Goal: Task Accomplishment & Management: Manage account settings

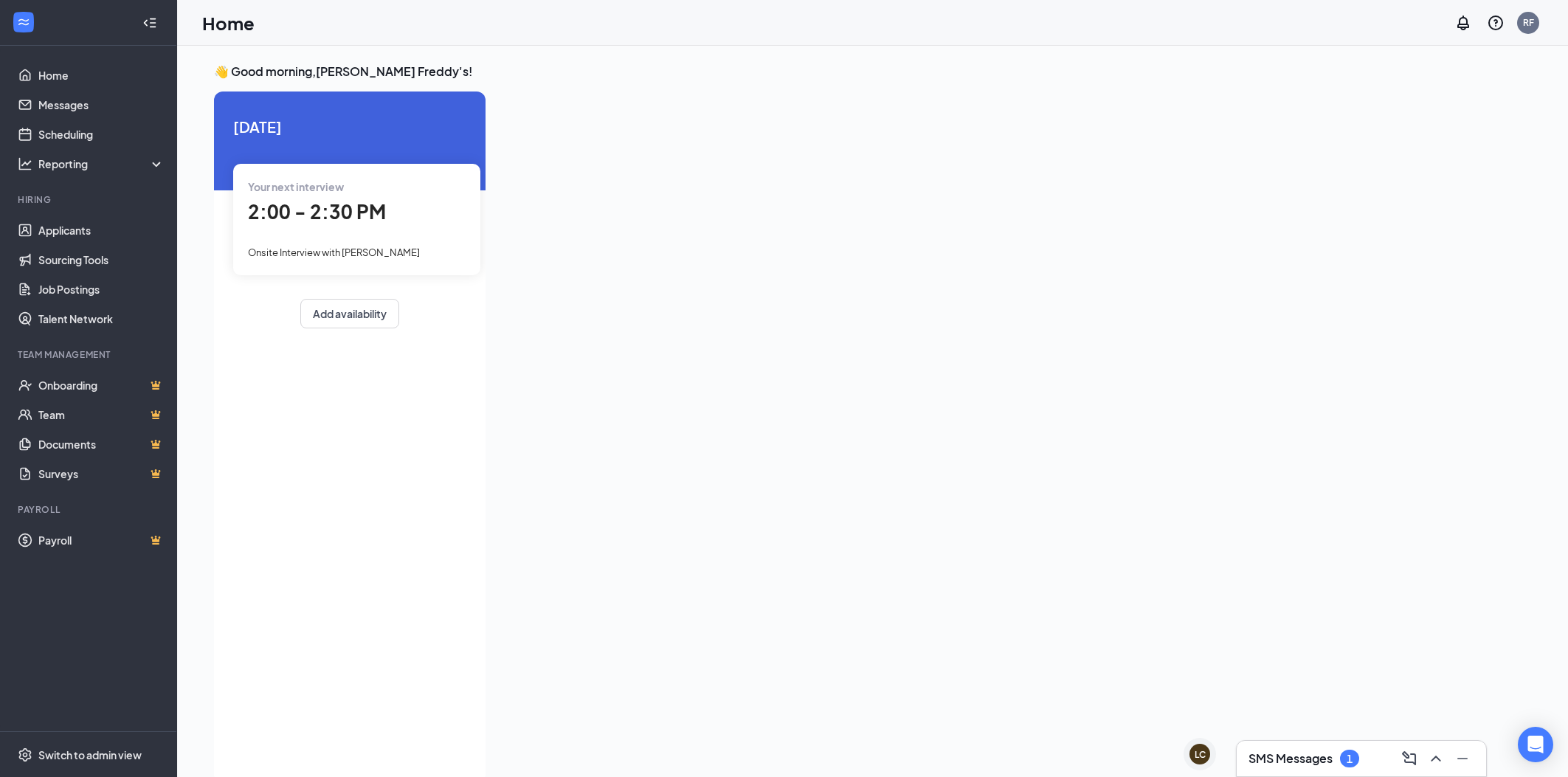
click at [335, 215] on span "2:00 - 2:30 PM" at bounding box center [316, 212] width 138 height 25
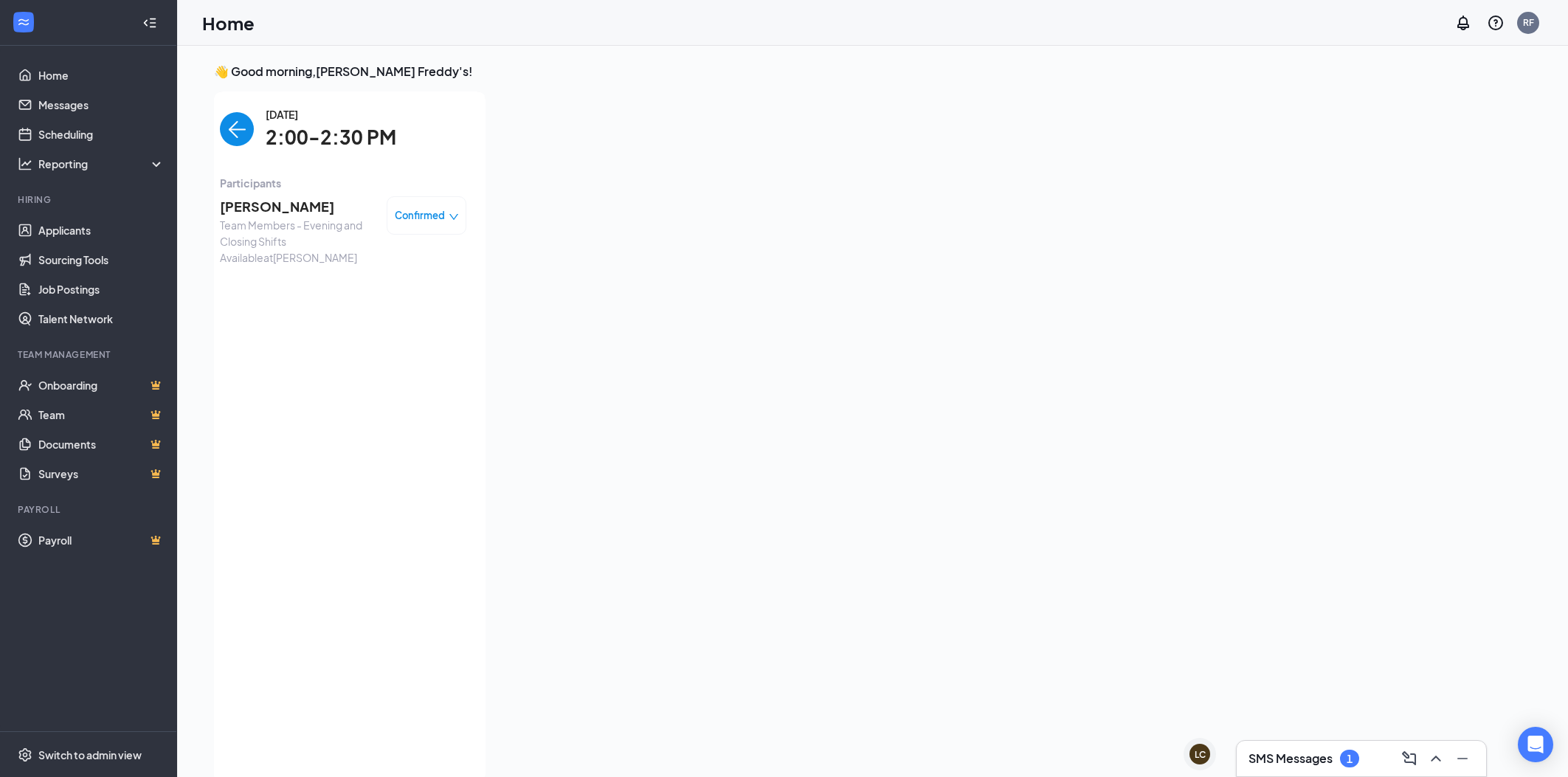
scroll to position [5, 0]
click at [452, 217] on div "Confirmed" at bounding box center [426, 210] width 64 height 14
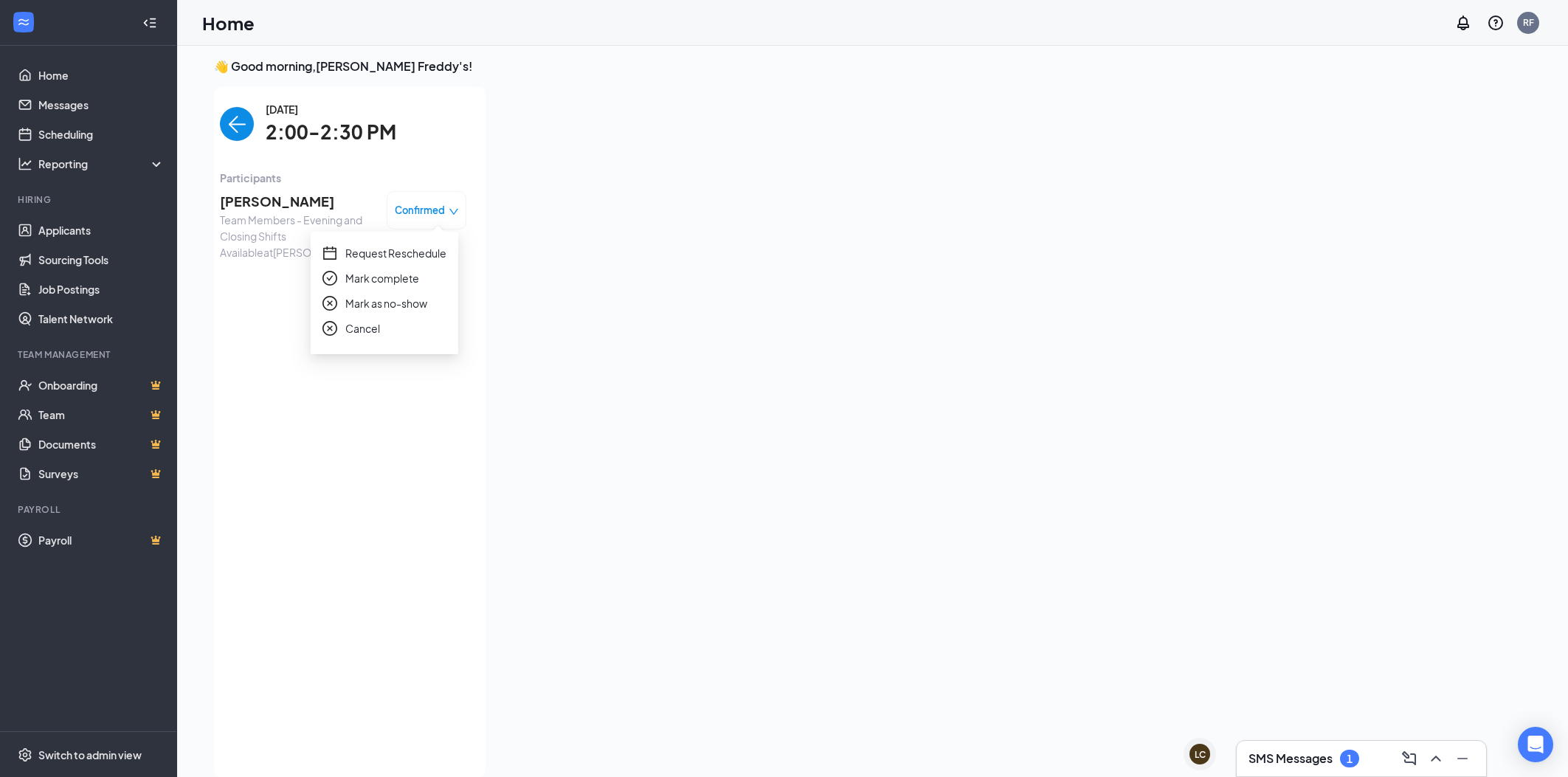
click at [413, 253] on span "Request Reschedule" at bounding box center [396, 253] width 101 height 16
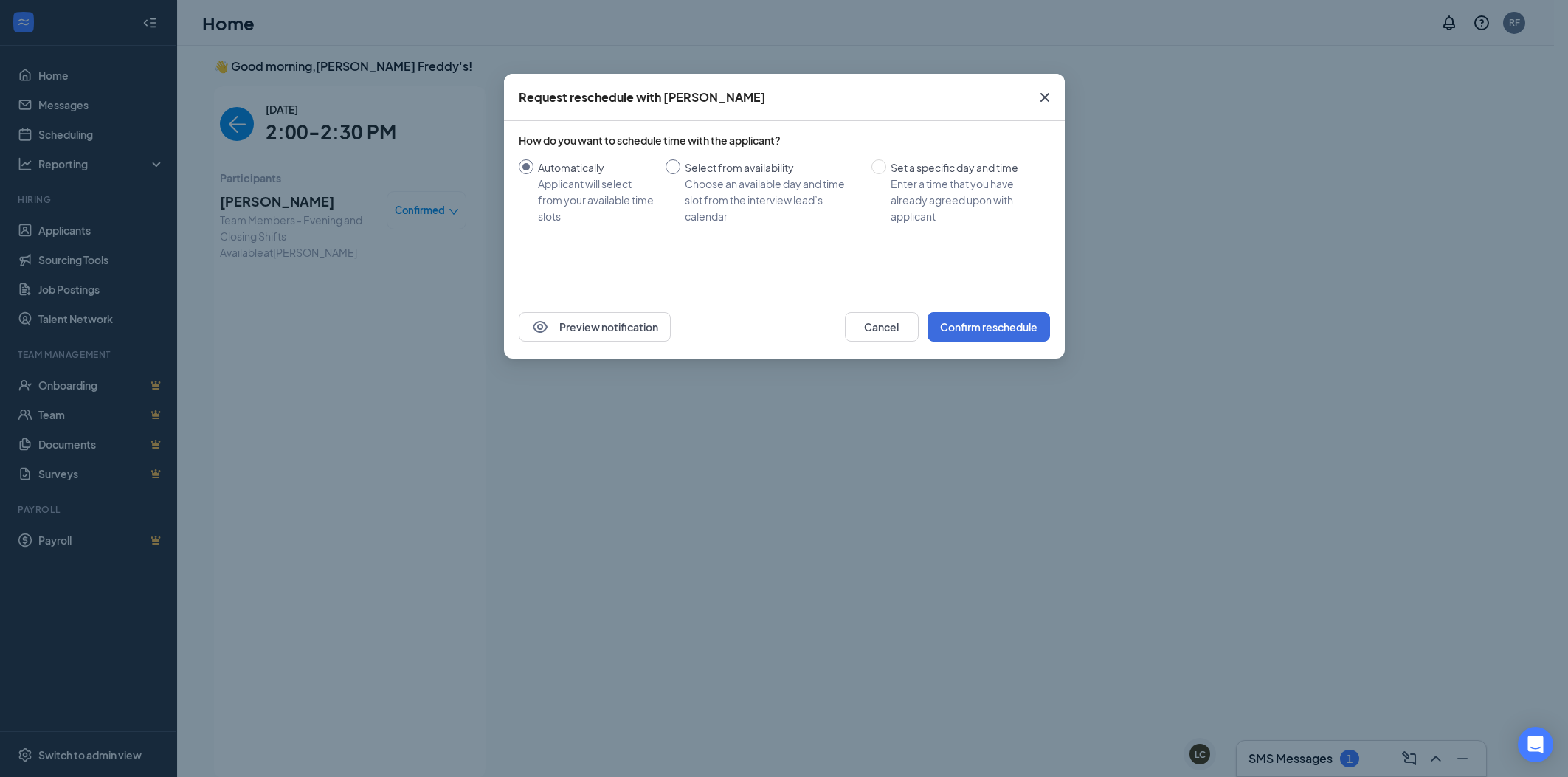
click at [718, 178] on div "Choose an available day and time slot from the interview lead’s calendar" at bounding box center [771, 199] width 174 height 49
click at [681, 174] on input "Select from availability Choose an available day and time slot from the intervi…" at bounding box center [672, 166] width 14 height 14
radio input "true"
radio input "false"
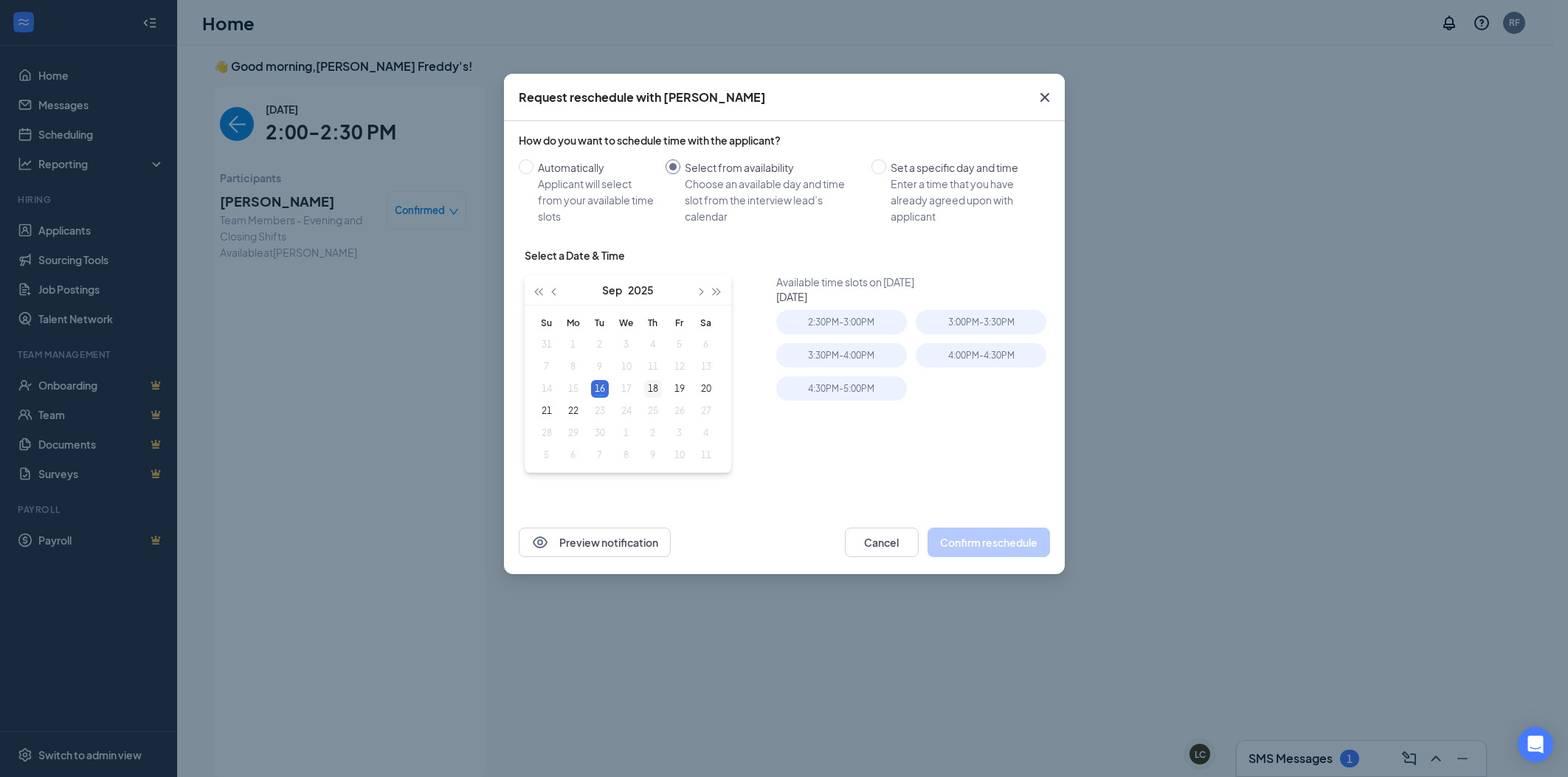
click at [655, 387] on div "18" at bounding box center [653, 389] width 18 height 18
type input "[DATE]"
click at [963, 321] on div "2:30PM - 3:00PM" at bounding box center [981, 322] width 131 height 25
click at [988, 531] on button "Confirm reschedule" at bounding box center [988, 542] width 123 height 30
